Goal: Check status: Check status

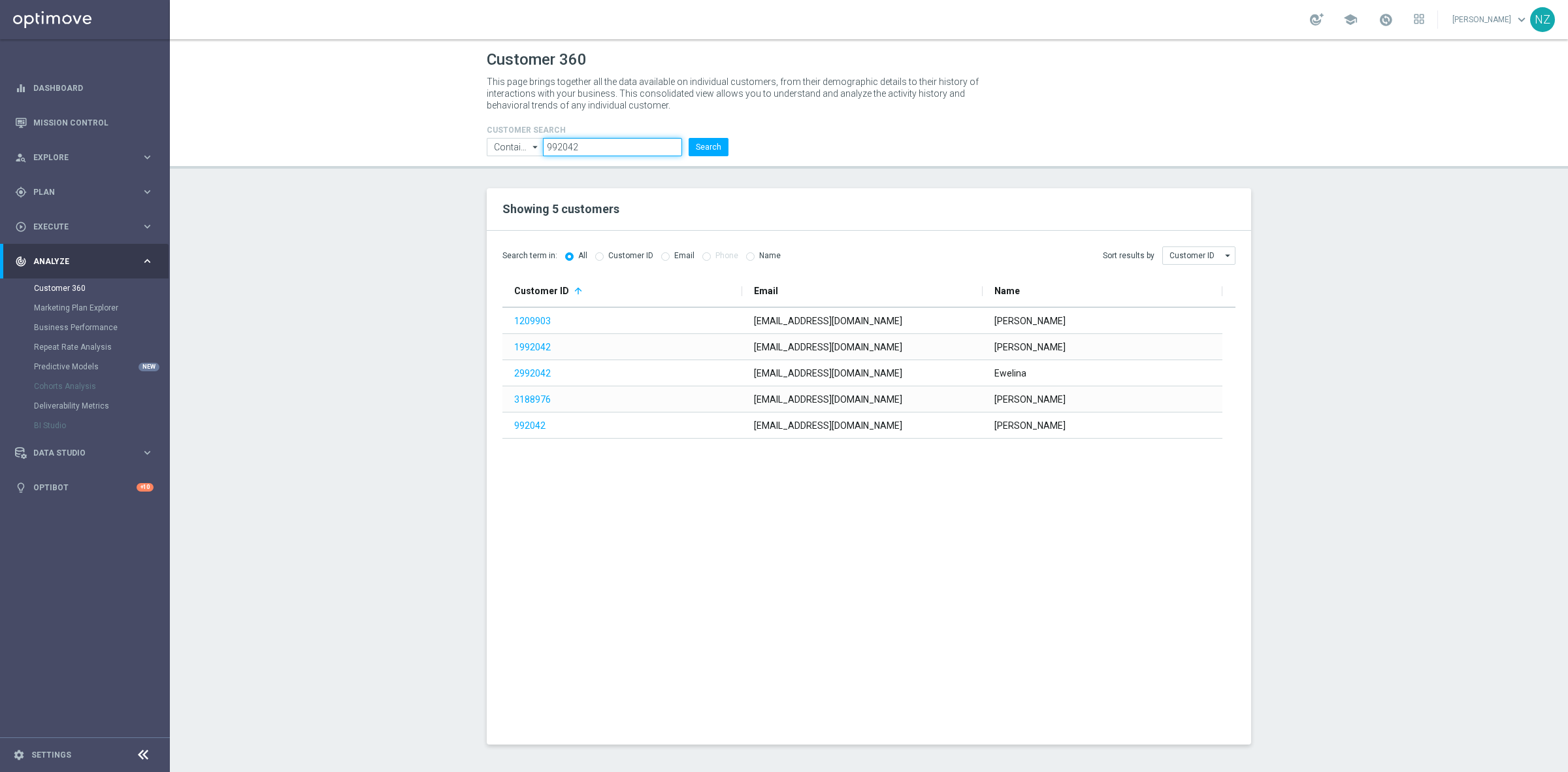
drag, startPoint x: 644, startPoint y: 149, endPoint x: 350, endPoint y: 157, distance: 294.1
click at [348, 155] on header "Customer 360 This page brings together all the data available on individual cus…" at bounding box center [868, 104] width 1398 height 130
paste input "2606658"
type input "2606658"
click button "Search" at bounding box center [709, 147] width 40 height 18
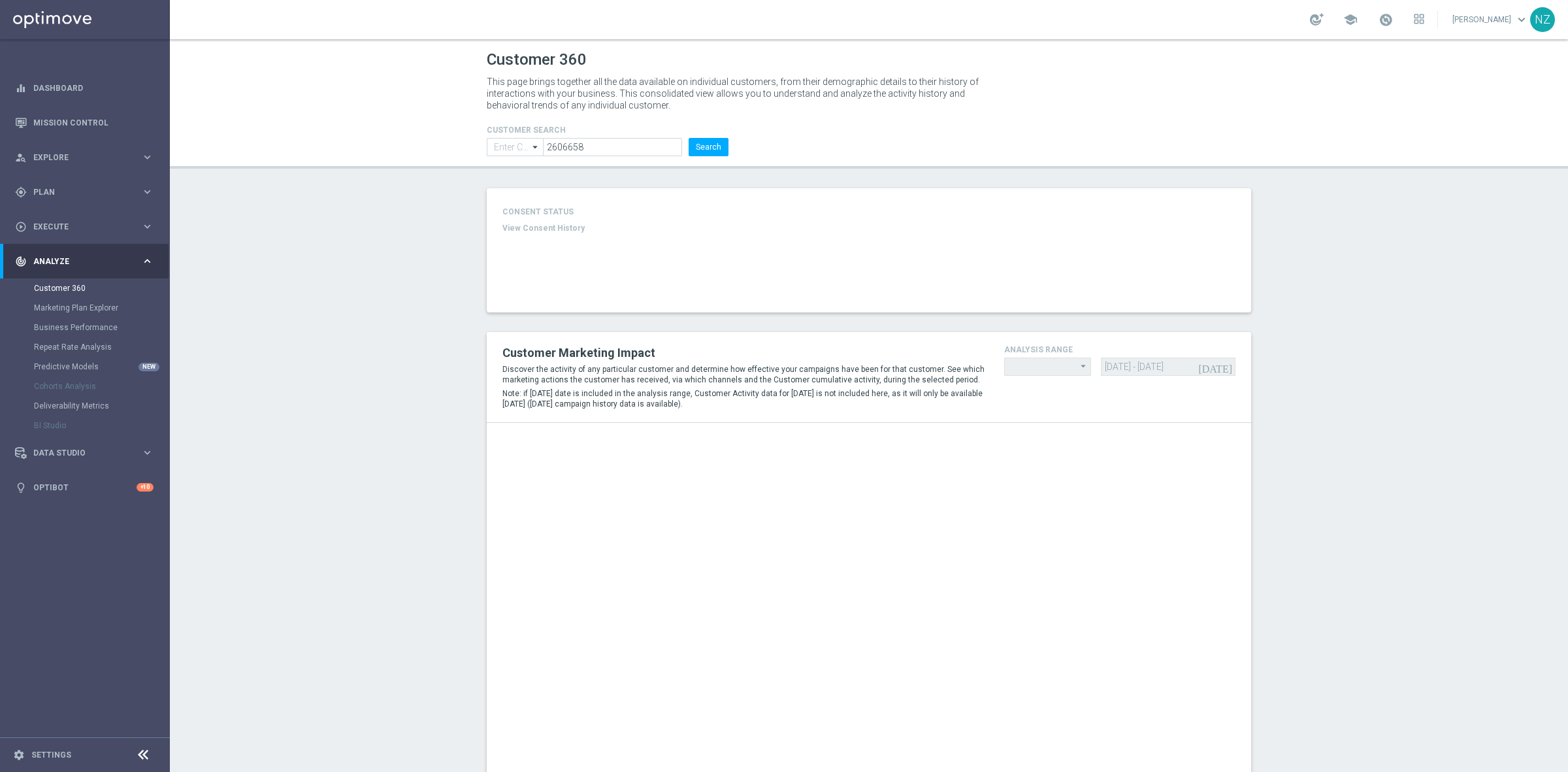
type input "Contains"
type input "Last 30 days"
type input "Deposit Amount"
type input "Last 30 days"
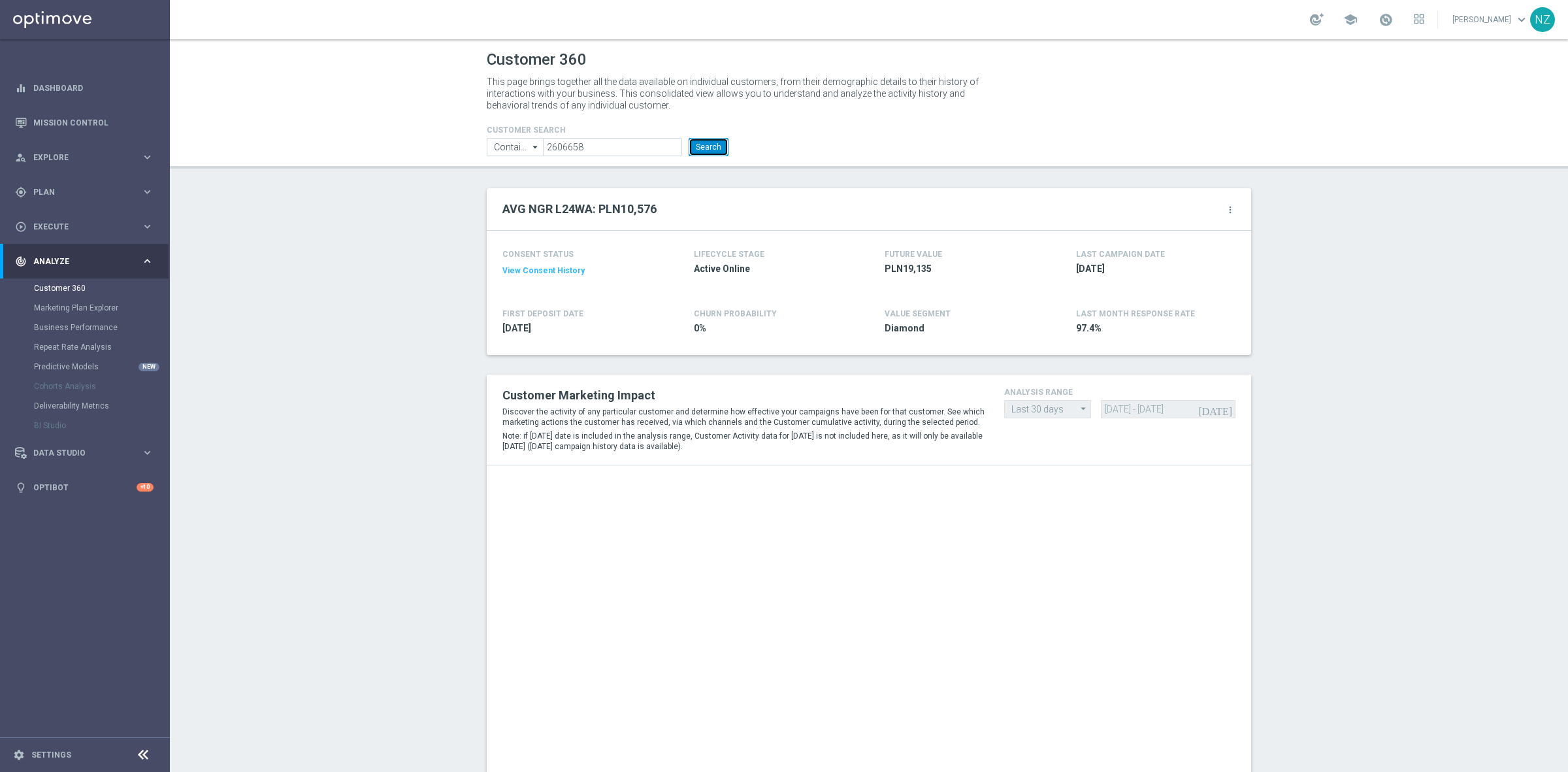
click at [715, 148] on button "Search" at bounding box center [709, 147] width 40 height 18
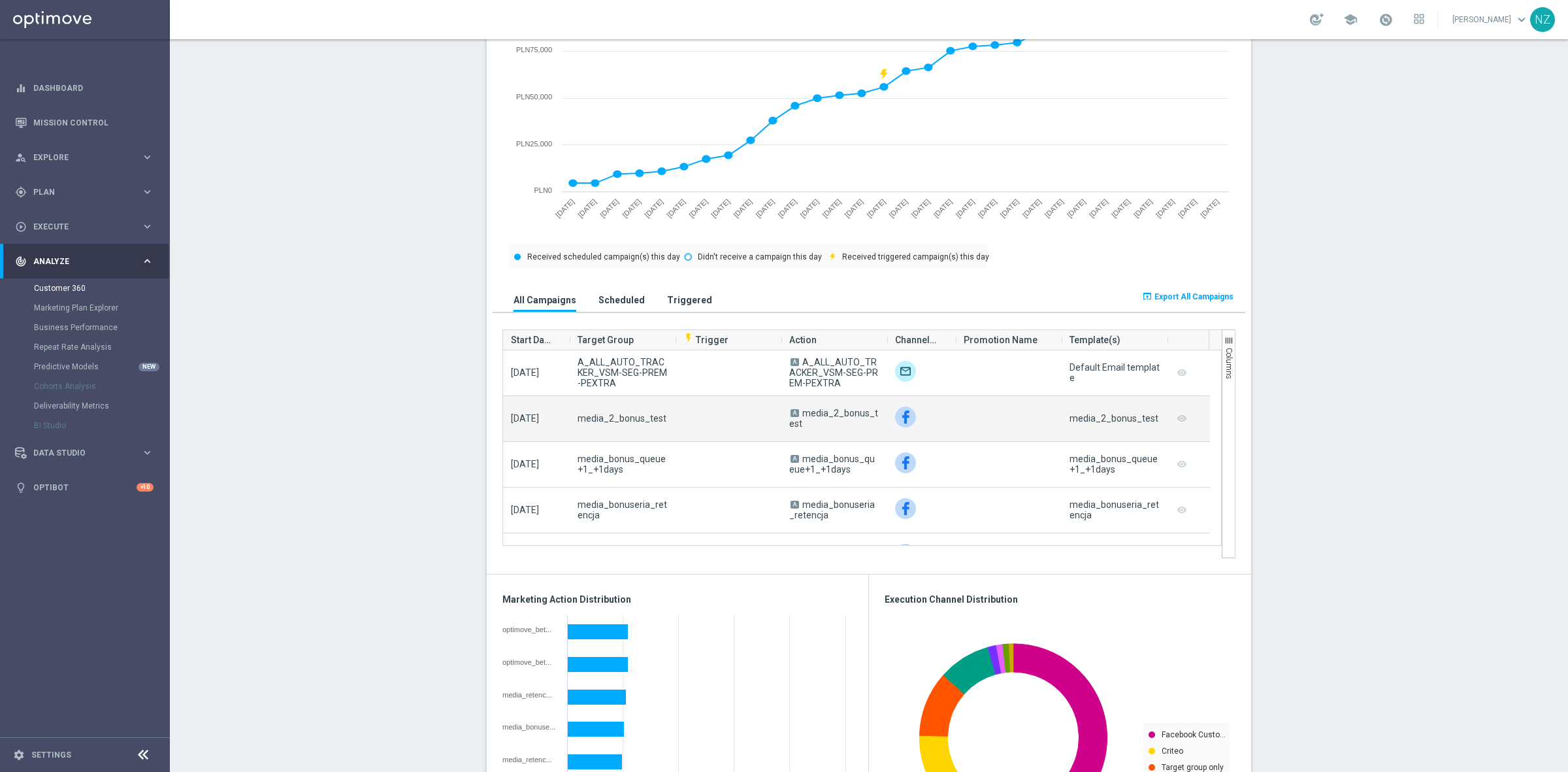
scroll to position [572, 0]
